Goal: Information Seeking & Learning: Understand process/instructions

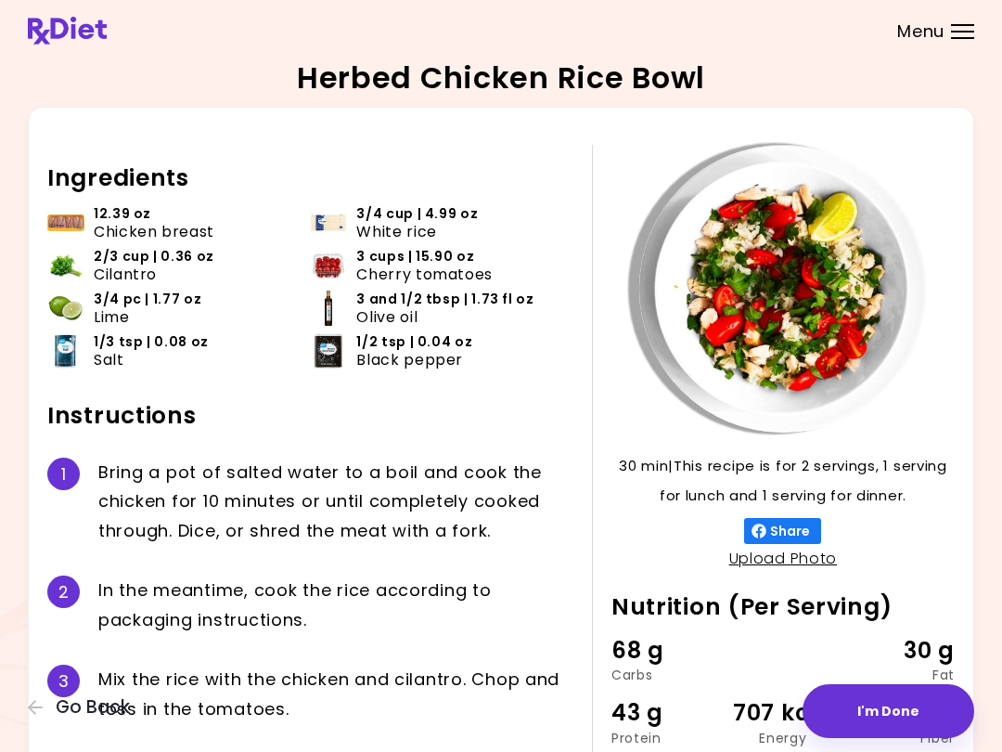
scroll to position [-5, 0]
click at [119, 709] on span "Go Back" at bounding box center [93, 707] width 74 height 20
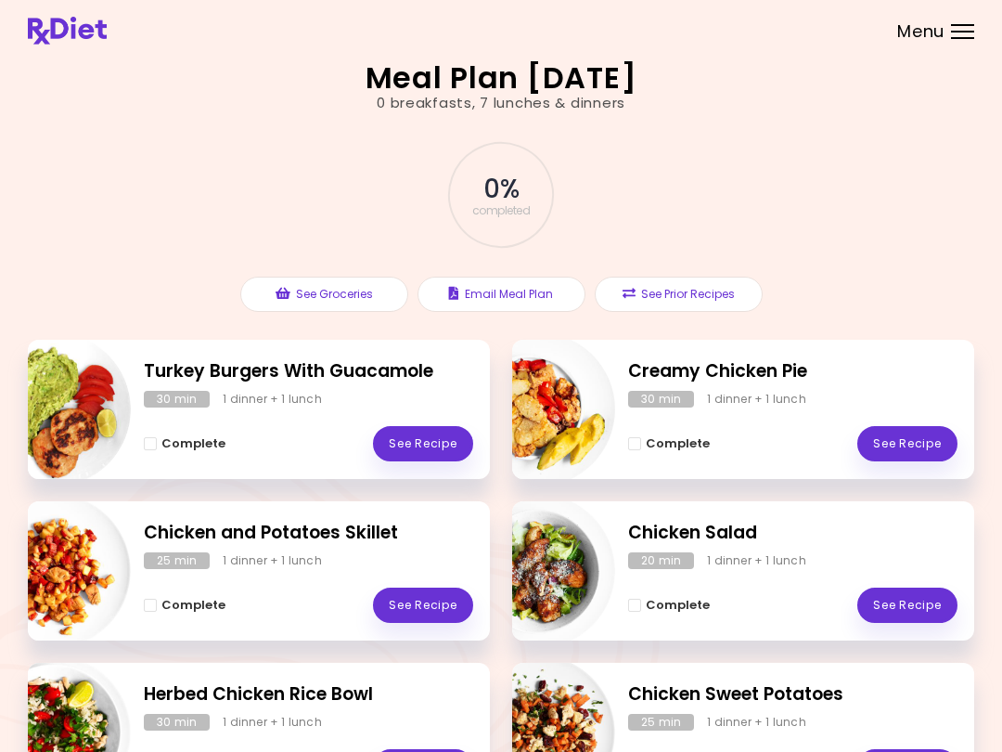
click at [731, 422] on div "Complete See Recipe" at bounding box center [792, 434] width 329 height 54
click at [892, 434] on link "See Recipe" at bounding box center [908, 443] width 100 height 35
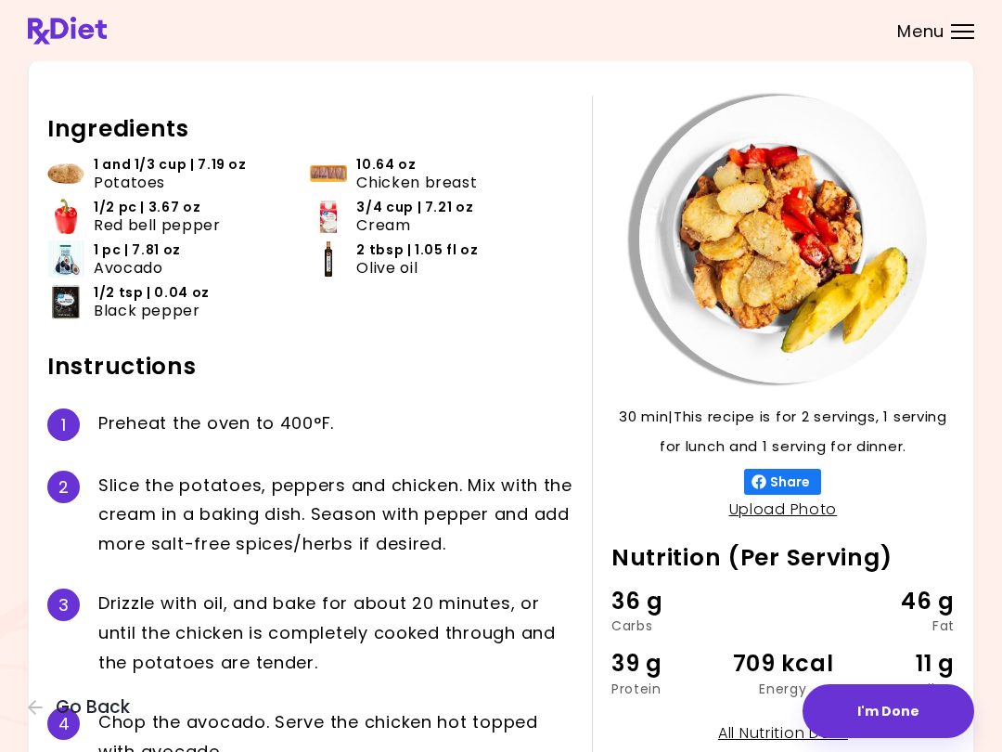
scroll to position [48, 0]
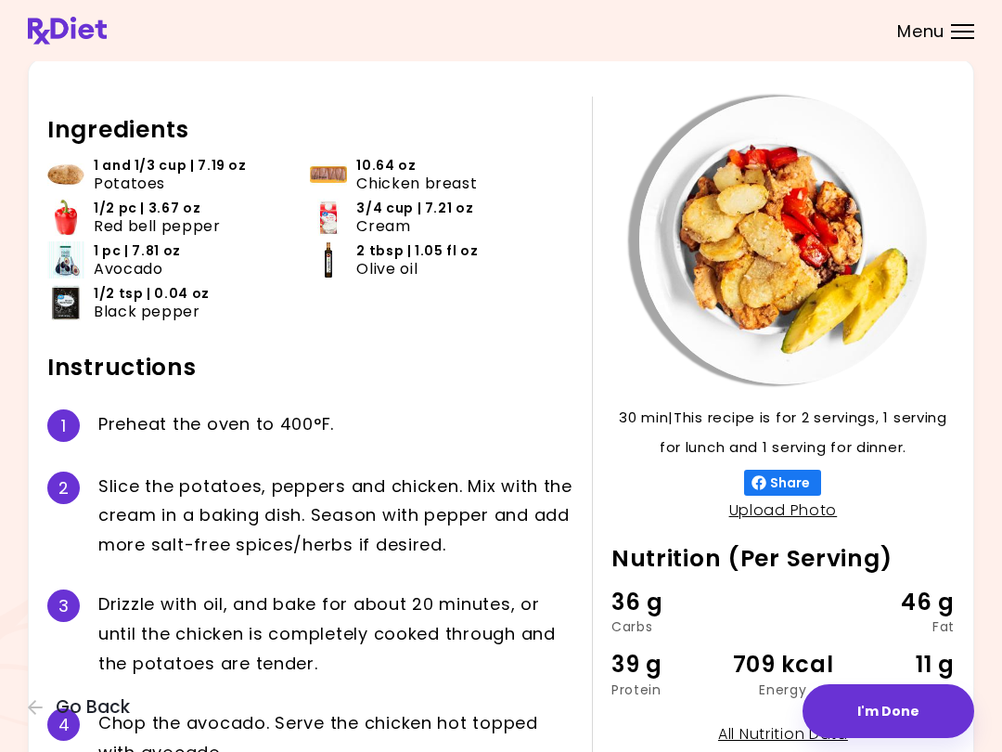
click at [92, 712] on span "Go Back" at bounding box center [93, 707] width 74 height 20
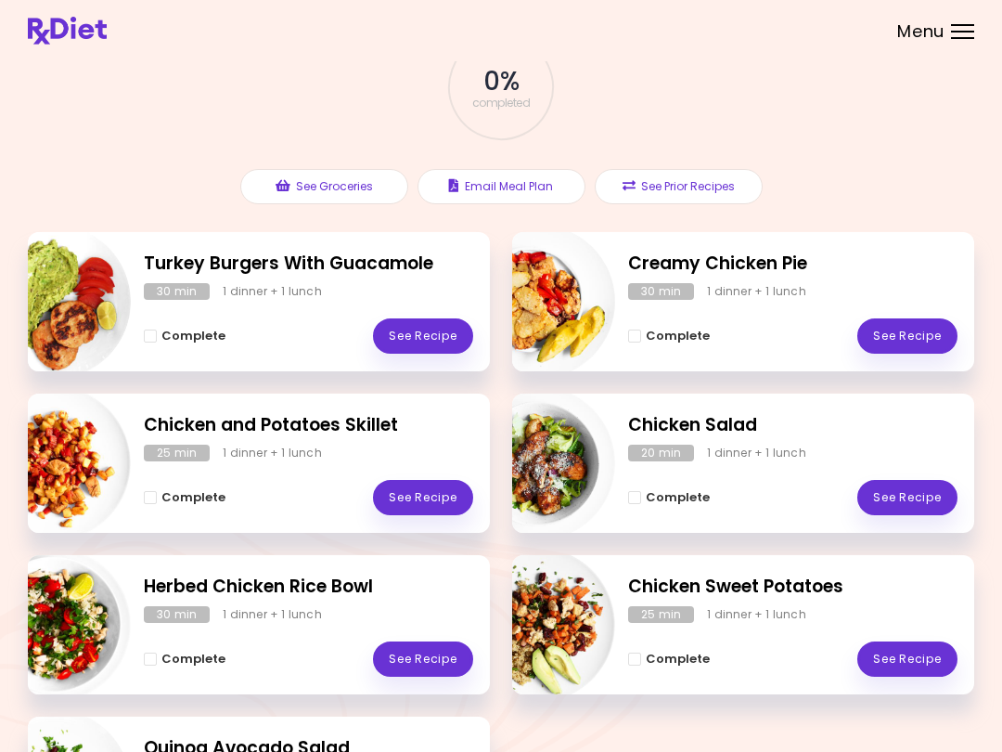
scroll to position [110, 0]
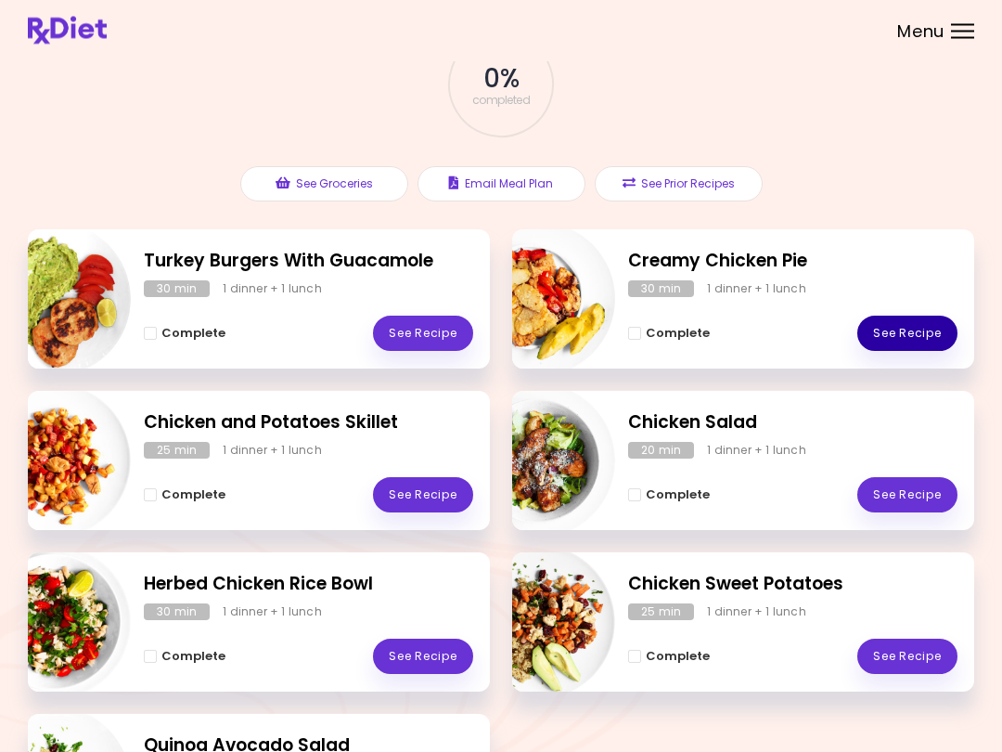
click at [911, 337] on link "See Recipe" at bounding box center [908, 333] width 100 height 35
